Goal: Use online tool/utility: Utilize a website feature to perform a specific function

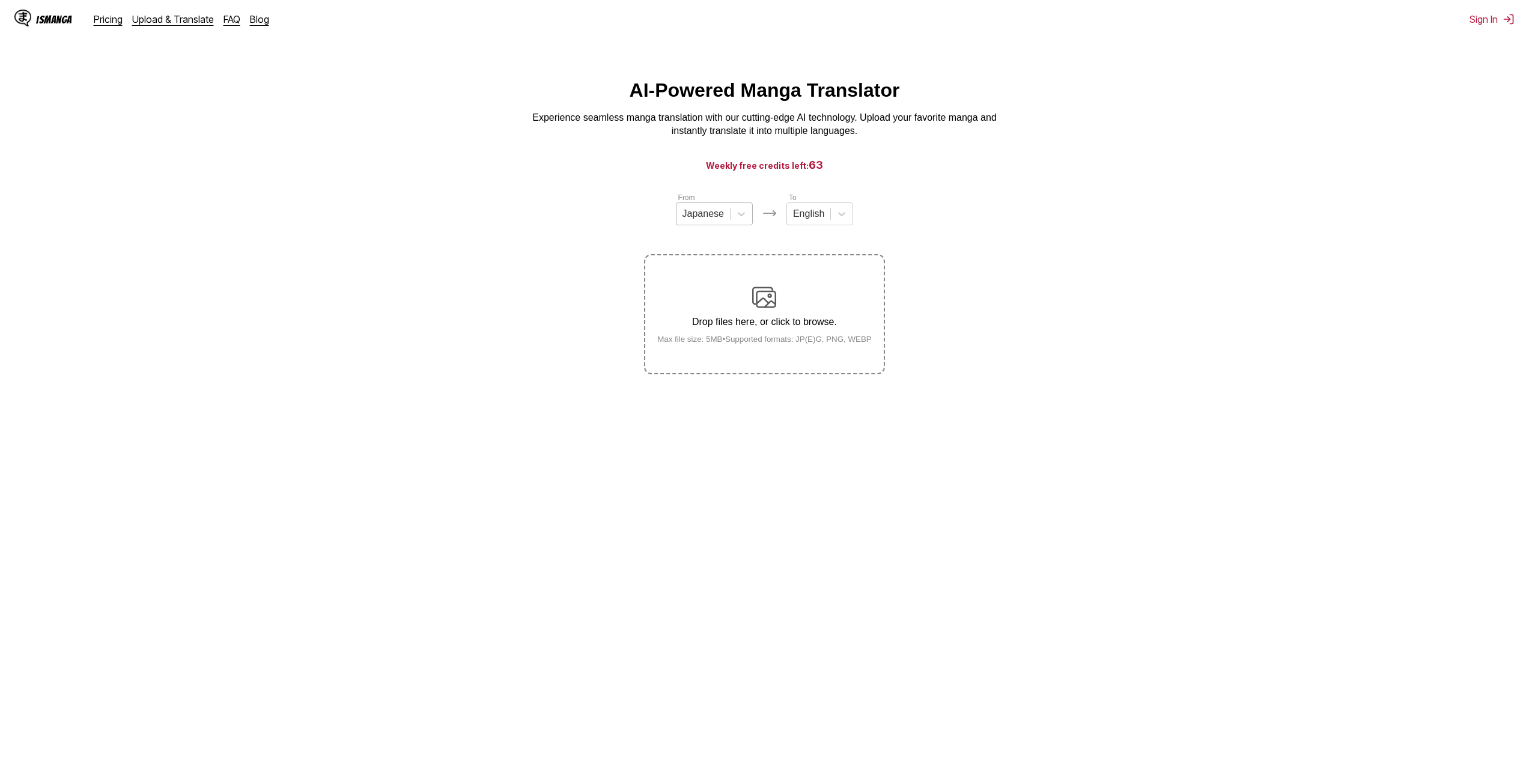
click at [690, 220] on div at bounding box center [703, 213] width 42 height 13
click at [715, 288] on div "Chinese" at bounding box center [714, 284] width 77 height 20
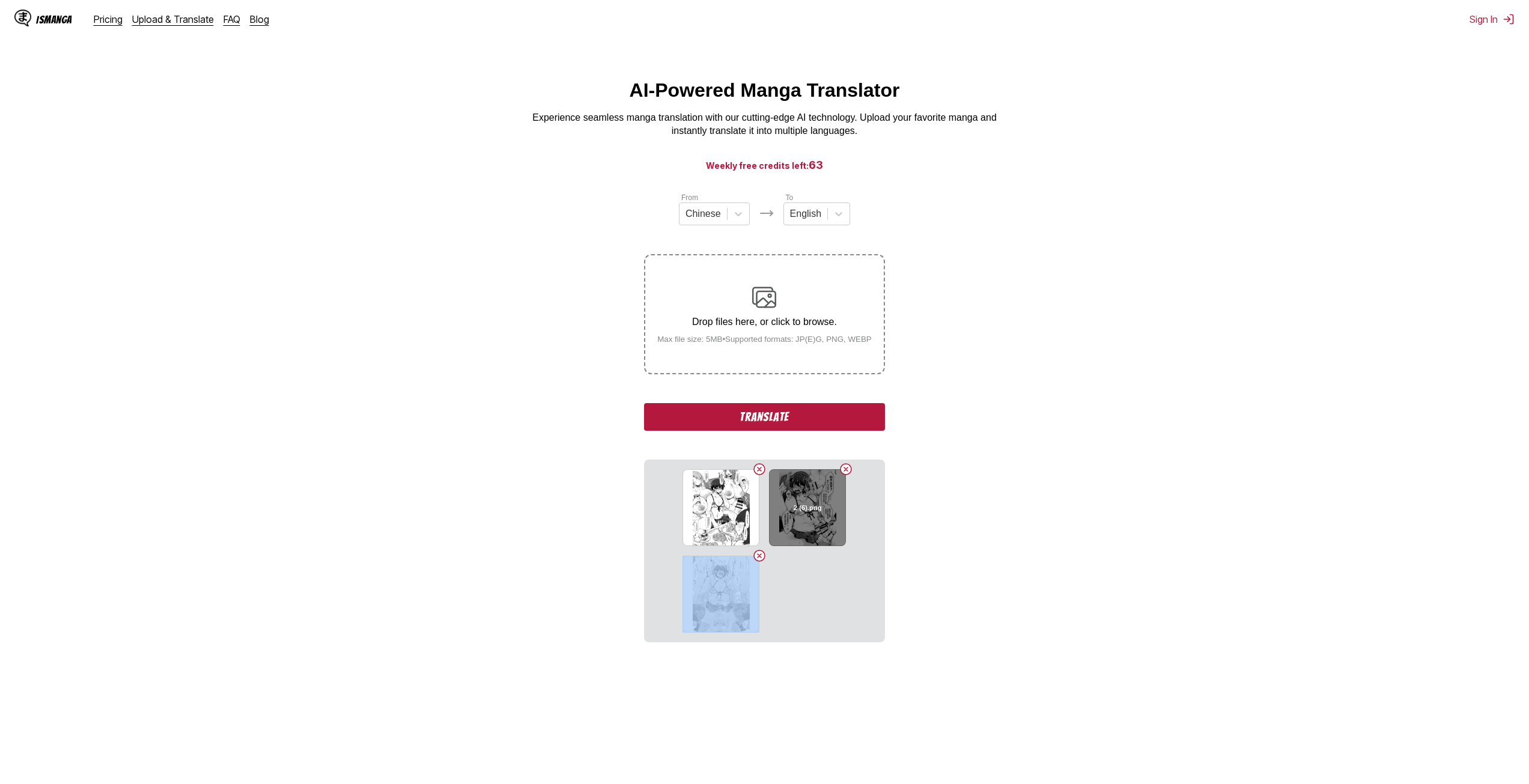
drag, startPoint x: 728, startPoint y: 582, endPoint x: 822, endPoint y: 530, distance: 107.4
click at [816, 520] on section "5 (1).png 2 (6).png 3 (2).png" at bounding box center [764, 551] width 240 height 183
click at [875, 564] on section "5 (1).png 2 (6).png 3 (2).png" at bounding box center [764, 551] width 240 height 183
click at [834, 417] on button "Translate" at bounding box center [764, 417] width 240 height 28
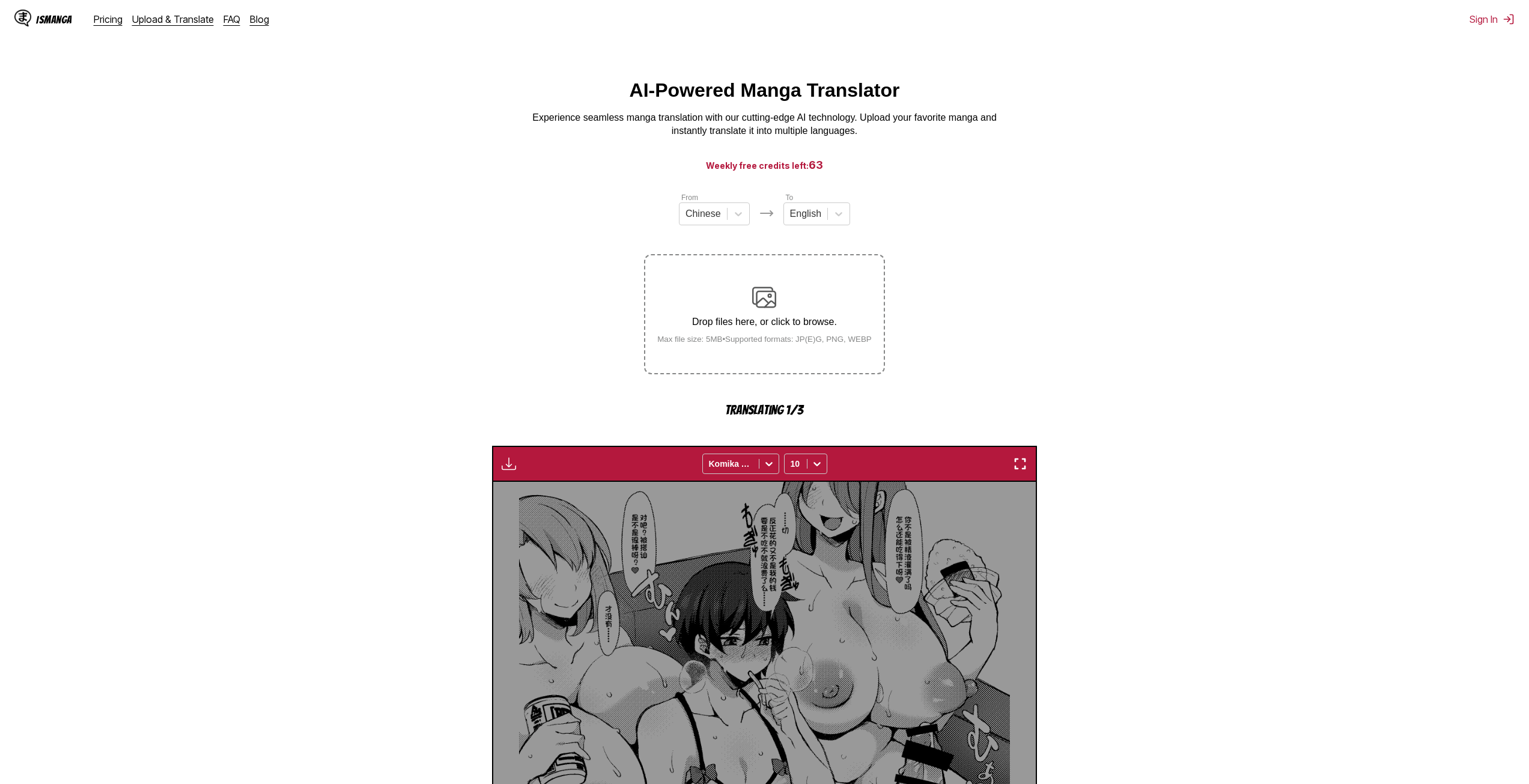
scroll to position [354, 0]
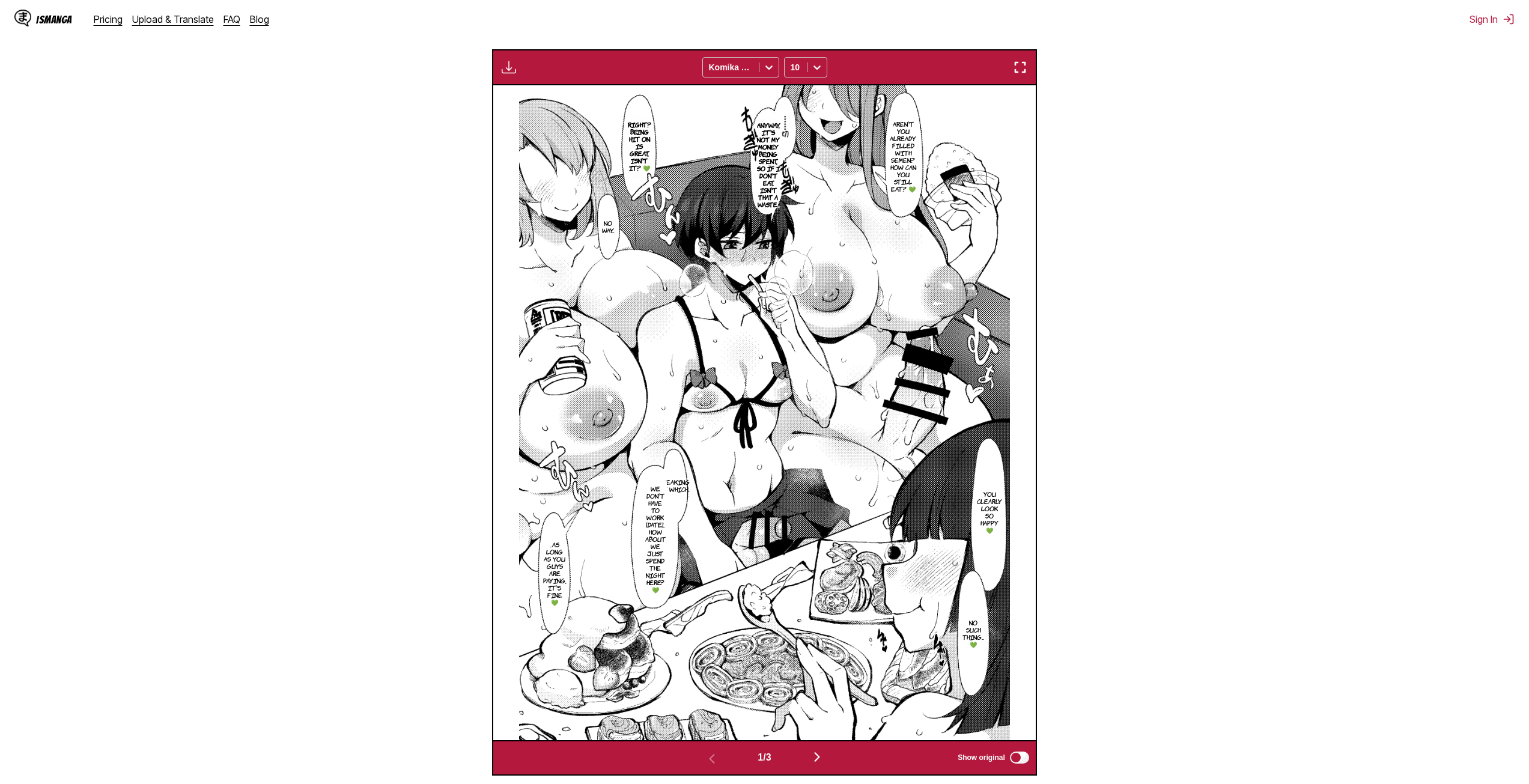
click at [819, 755] on img "button" at bounding box center [816, 756] width 14 height 14
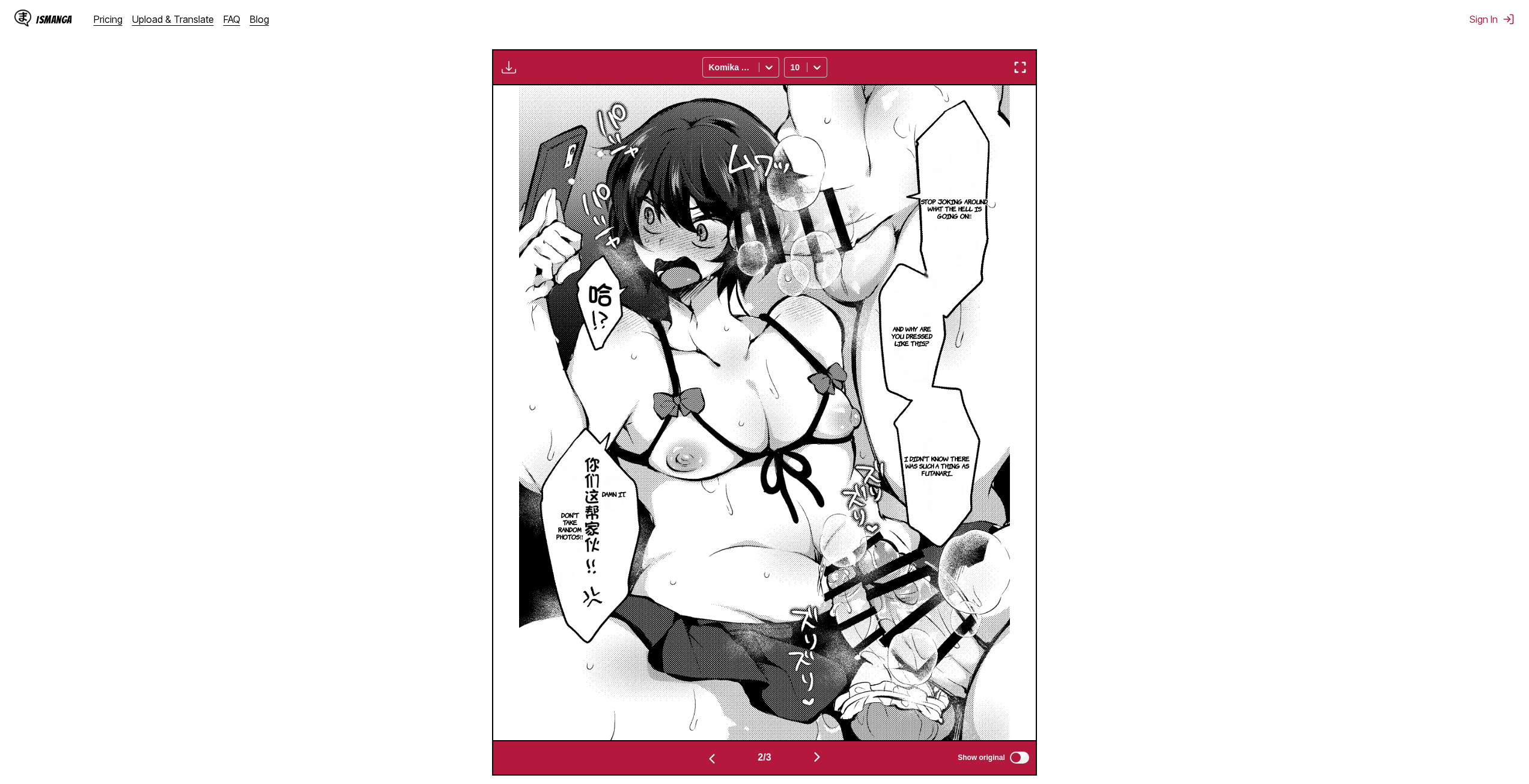
click at [819, 755] on img "button" at bounding box center [816, 756] width 14 height 14
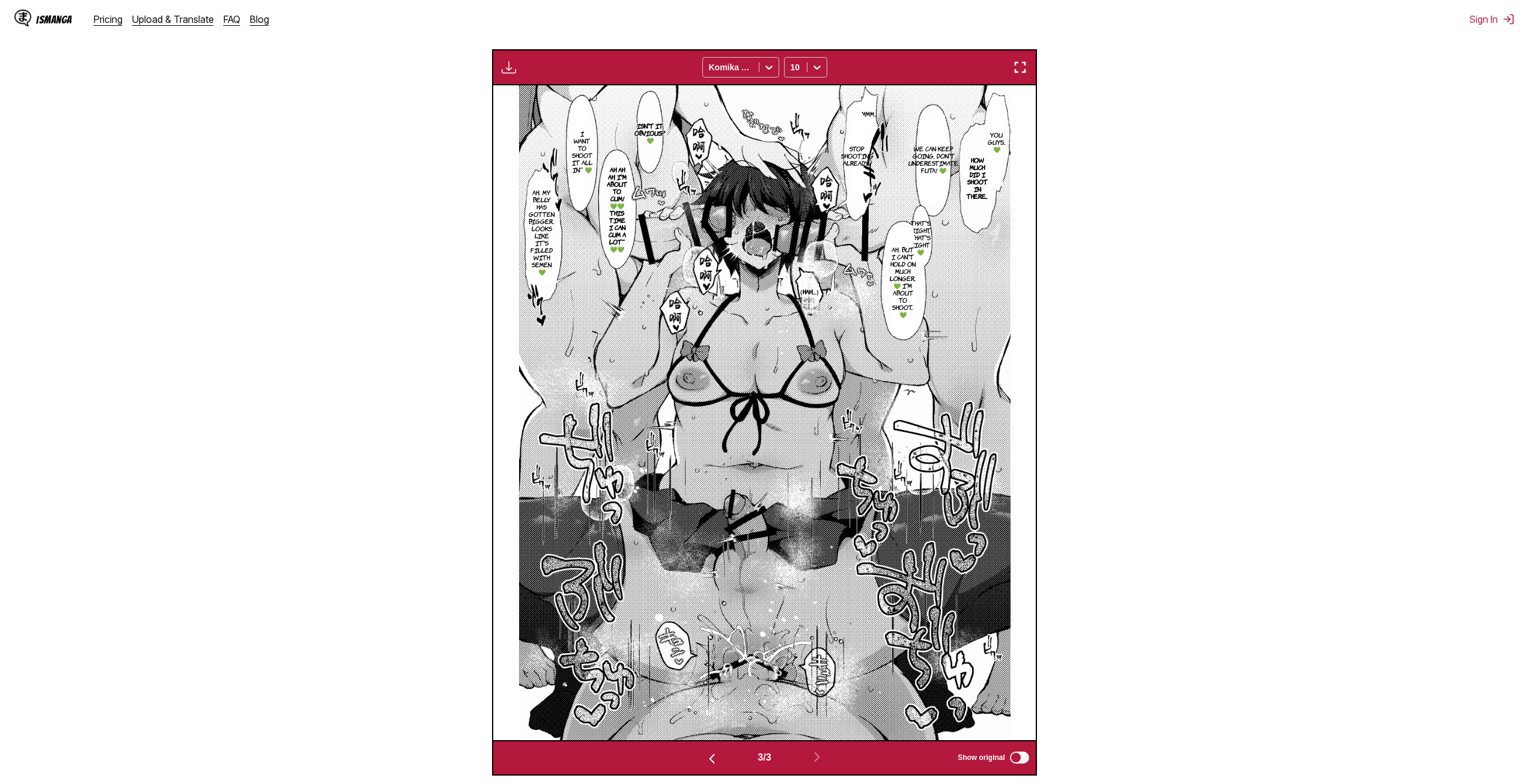
click at [718, 759] on button "button" at bounding box center [712, 757] width 72 height 18
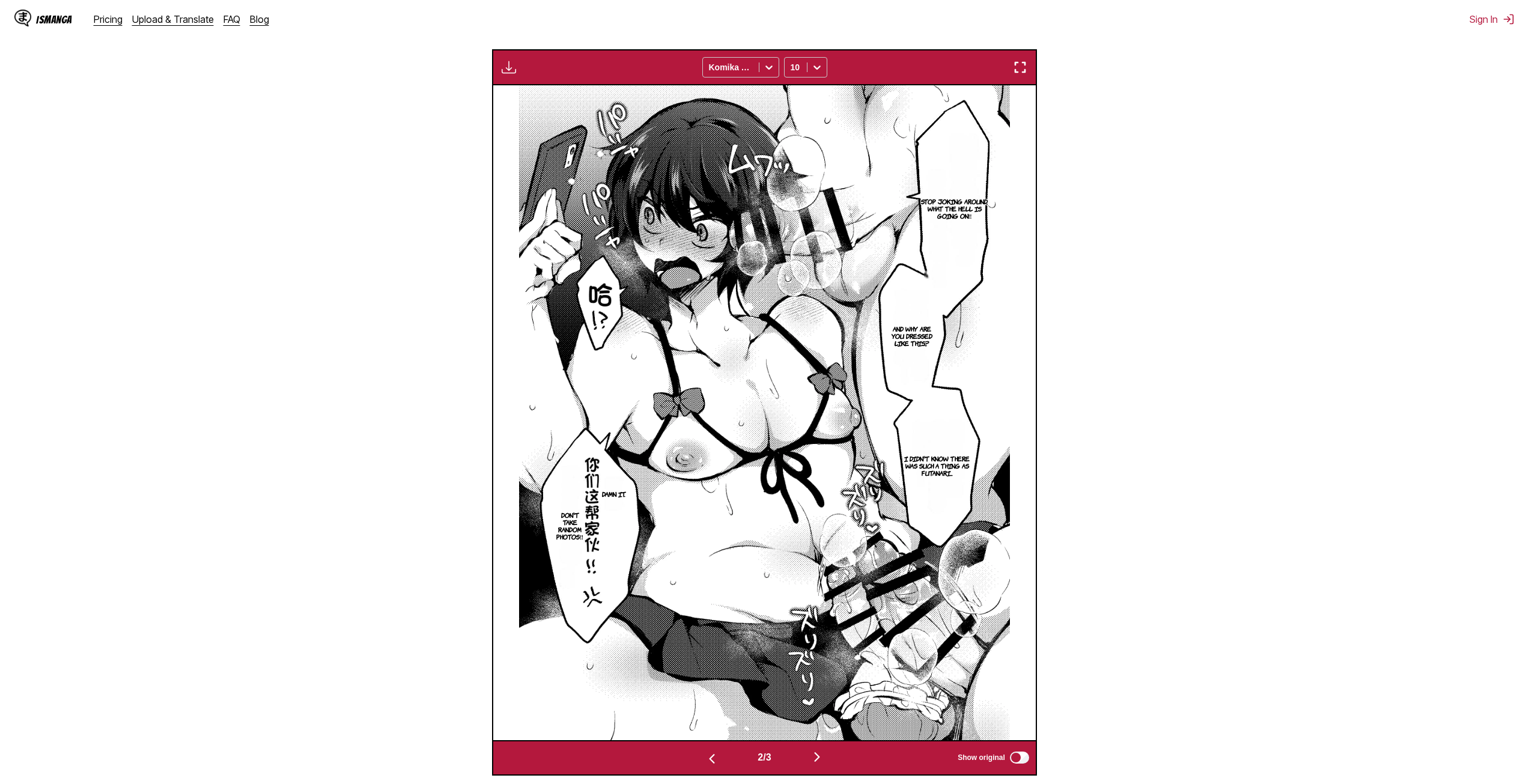
click at [718, 759] on button "button" at bounding box center [712, 757] width 72 height 18
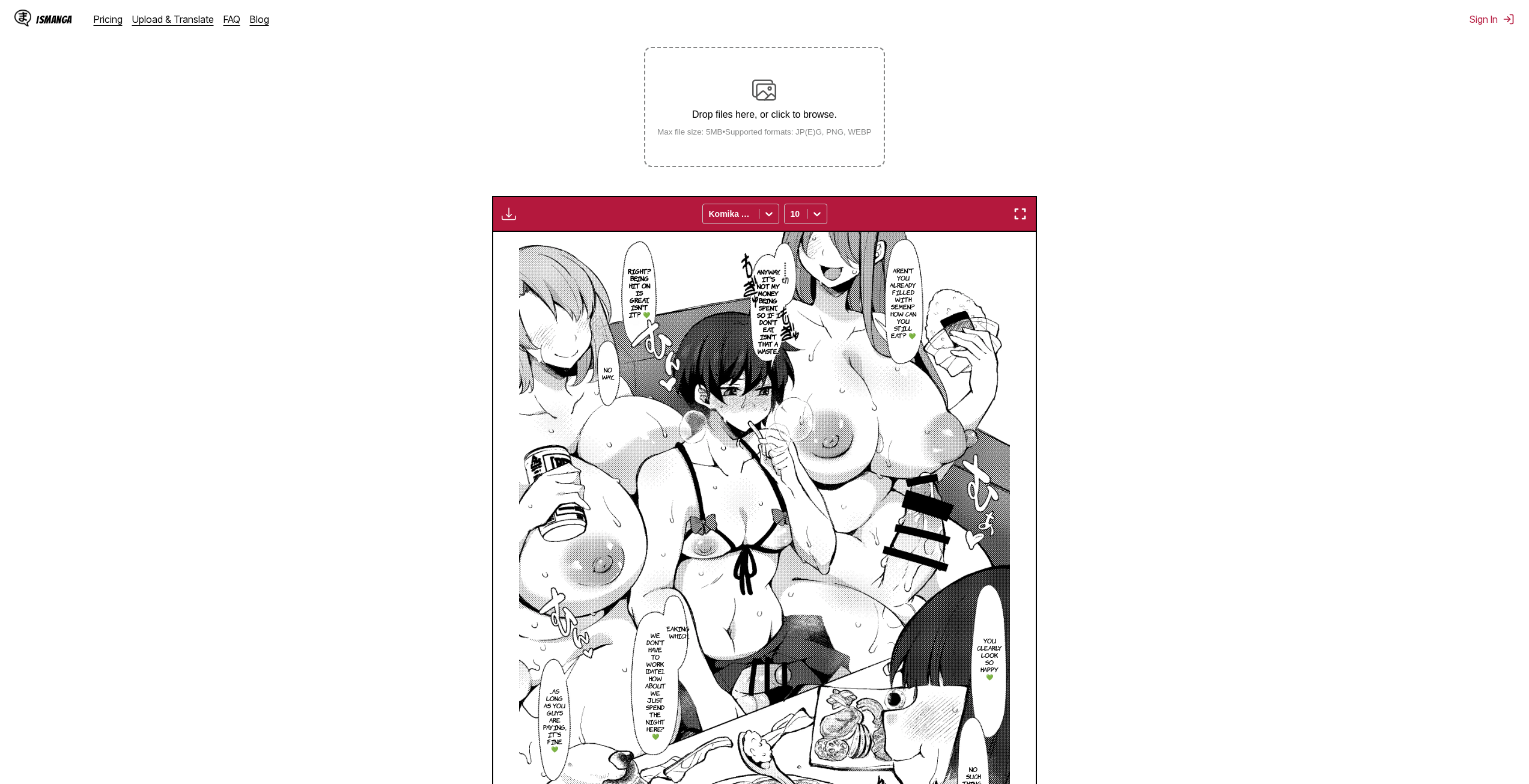
scroll to position [174, 0]
